Goal: Task Accomplishment & Management: Complete application form

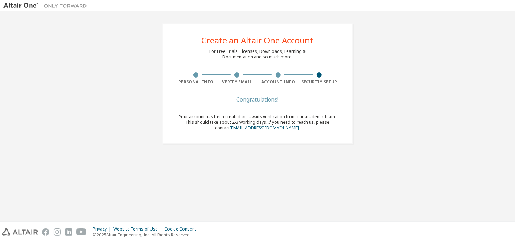
click at [266, 99] on div "Congratulations!" at bounding box center [257, 99] width 165 height 4
click at [269, 98] on div "Congratulations!" at bounding box center [257, 99] width 165 height 4
click at [299, 118] on span "Your account has been created but awaits verification from our academic team. T…" at bounding box center [257, 122] width 157 height 17
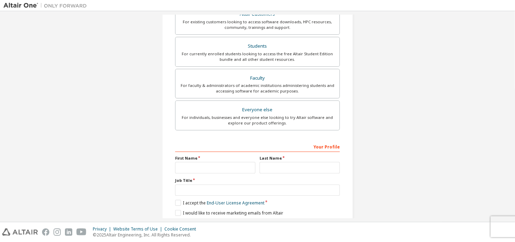
scroll to position [163, 0]
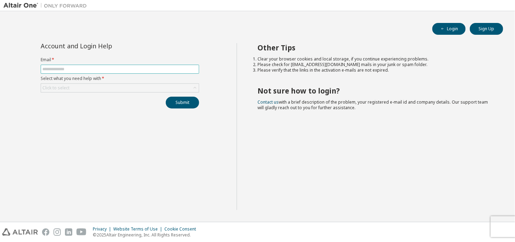
click at [115, 73] on span at bounding box center [120, 69] width 158 height 9
click at [105, 67] on input "text" at bounding box center [119, 69] width 155 height 6
type input "**********"
click at [105, 84] on div "Click to select" at bounding box center [120, 88] width 158 height 8
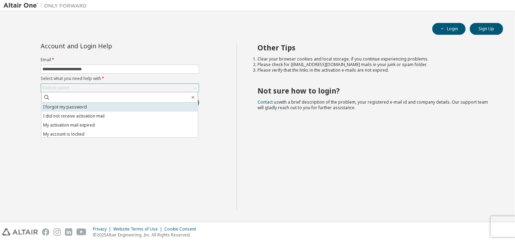
click at [78, 106] on li "I forgot my password" at bounding box center [119, 106] width 156 height 9
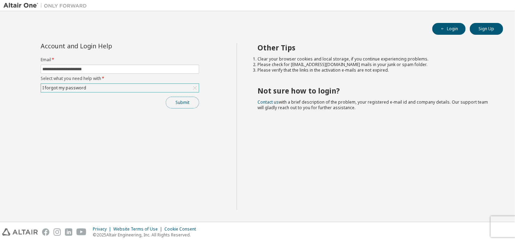
click at [169, 100] on button "Submit" at bounding box center [182, 103] width 33 height 12
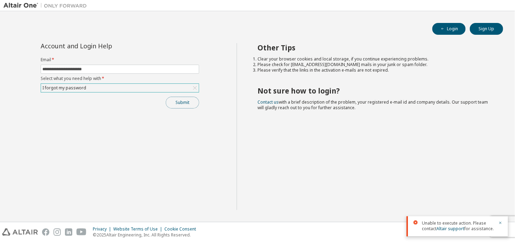
click at [175, 102] on button "Submit" at bounding box center [182, 103] width 33 height 12
click at [175, 102] on div "Submit" at bounding box center [120, 103] width 158 height 12
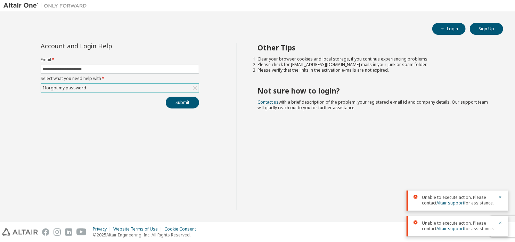
click at [501, 222] on icon "button" at bounding box center [500, 223] width 2 height 2
click at [500, 218] on div "Unable to execute action. Please contact Altair support for assistance." at bounding box center [456, 226] width 101 height 20
click at [500, 222] on icon "button" at bounding box center [500, 223] width 4 height 4
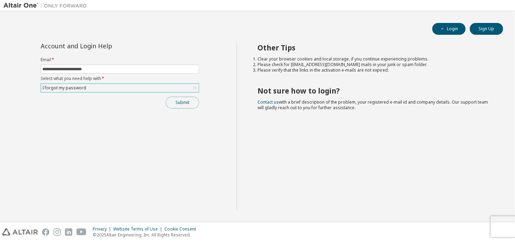
click at [180, 100] on button "Submit" at bounding box center [182, 103] width 33 height 12
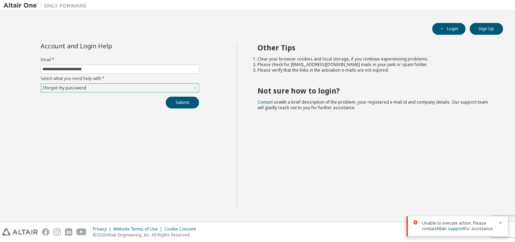
click at [195, 94] on div "**********" at bounding box center [119, 75] width 167 height 65
click at [189, 85] on div "I forgot my password" at bounding box center [120, 88] width 158 height 8
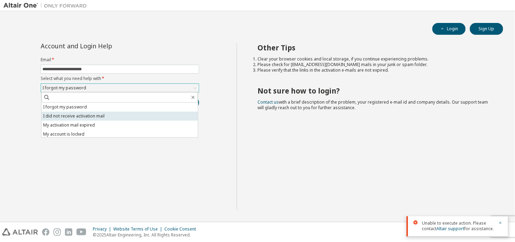
click at [117, 115] on li "I did not receive activation mail" at bounding box center [119, 115] width 156 height 9
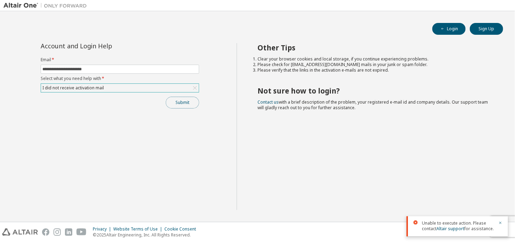
click at [184, 101] on button "Submit" at bounding box center [182, 103] width 33 height 12
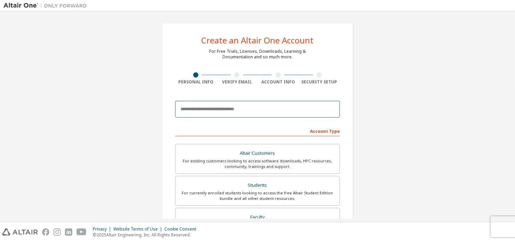
click at [250, 107] on input "email" at bounding box center [257, 109] width 165 height 17
type input "**********"
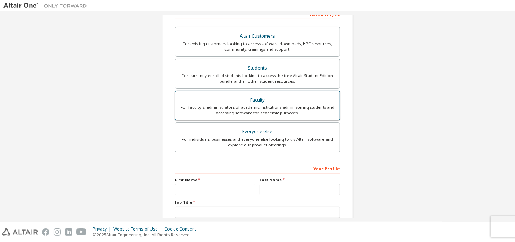
scroll to position [185, 0]
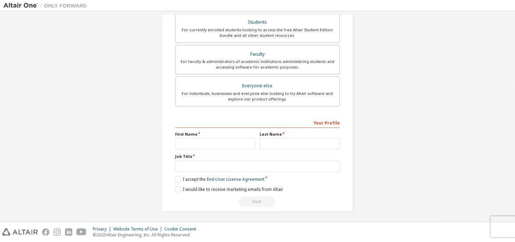
click at [179, 181] on div "Your Profile First Name Last Name Job Title Please provide State/Province to he…" at bounding box center [257, 162] width 165 height 90
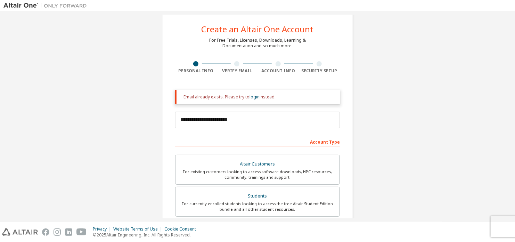
scroll to position [0, 0]
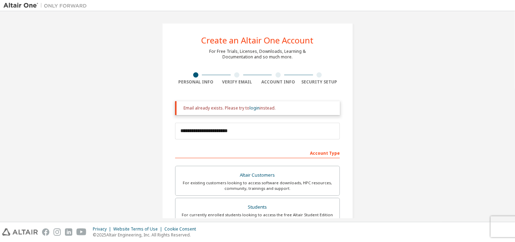
click at [53, 3] on img at bounding box center [46, 5] width 87 height 7
click at [19, 5] on img at bounding box center [46, 5] width 87 height 7
click at [20, 8] on img at bounding box center [46, 5] width 87 height 7
click at [28, 3] on img at bounding box center [46, 5] width 87 height 7
click at [14, 229] on img at bounding box center [20, 231] width 36 height 7
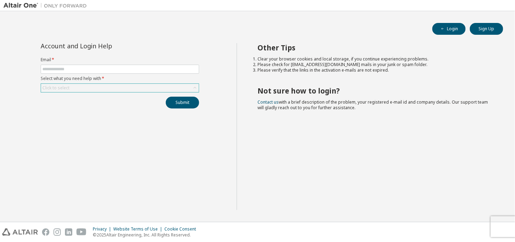
click at [161, 82] on form "Email * Select what you need help with * Click to select" at bounding box center [120, 74] width 158 height 35
click at [133, 84] on div "Click to select" at bounding box center [120, 88] width 158 height 8
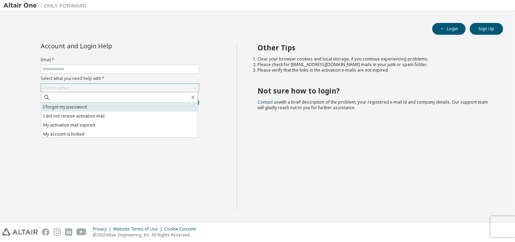
click at [96, 106] on li "I forgot my password" at bounding box center [119, 106] width 156 height 9
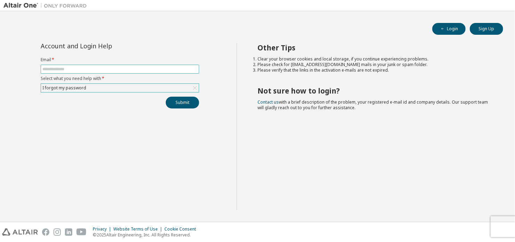
click at [82, 69] on input "text" at bounding box center [119, 69] width 155 height 6
type input "**********"
click at [189, 100] on button "Submit" at bounding box center [182, 103] width 33 height 12
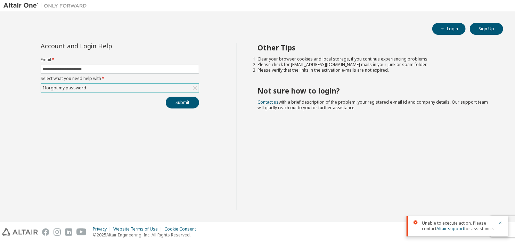
click at [475, 222] on span "Unable to execute action. Please contact Altair support for assistance." at bounding box center [458, 225] width 72 height 11
click at [492, 33] on button "Sign Up" at bounding box center [486, 29] width 33 height 12
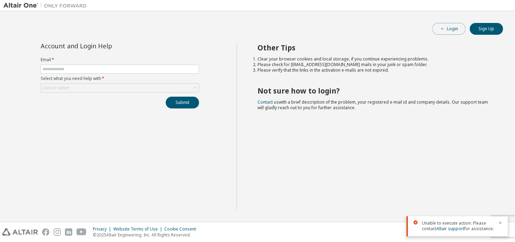
click at [456, 27] on button "Login" at bounding box center [448, 29] width 33 height 12
